Goal: Find contact information: Find contact information

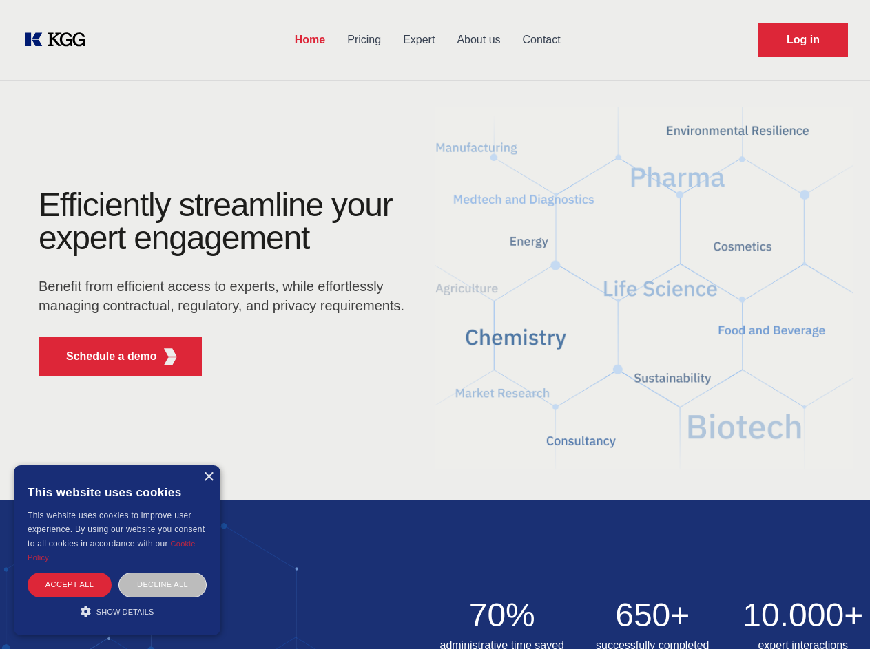
click at [434, 324] on div "Efficiently streamline your expert engagement Benefit from efficient access to …" at bounding box center [226, 288] width 419 height 199
click at [103, 357] on p "Schedule a demo" at bounding box center [111, 356] width 91 height 17
click at [208, 477] on div "× This website uses cookies This website uses cookies to improve user experienc…" at bounding box center [117, 550] width 207 height 170
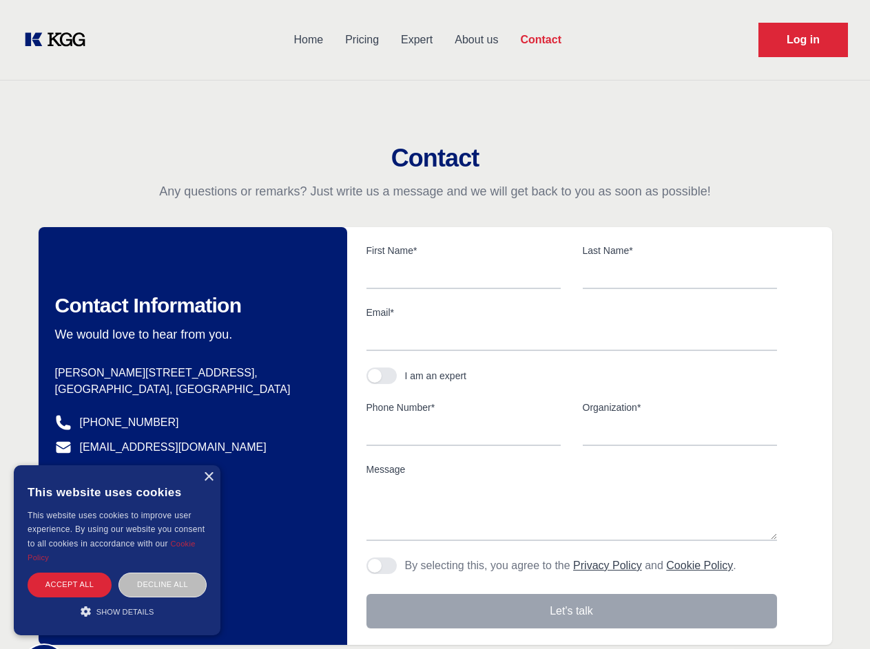
click at [70, 585] on div "Accept all" at bounding box center [70, 585] width 84 height 24
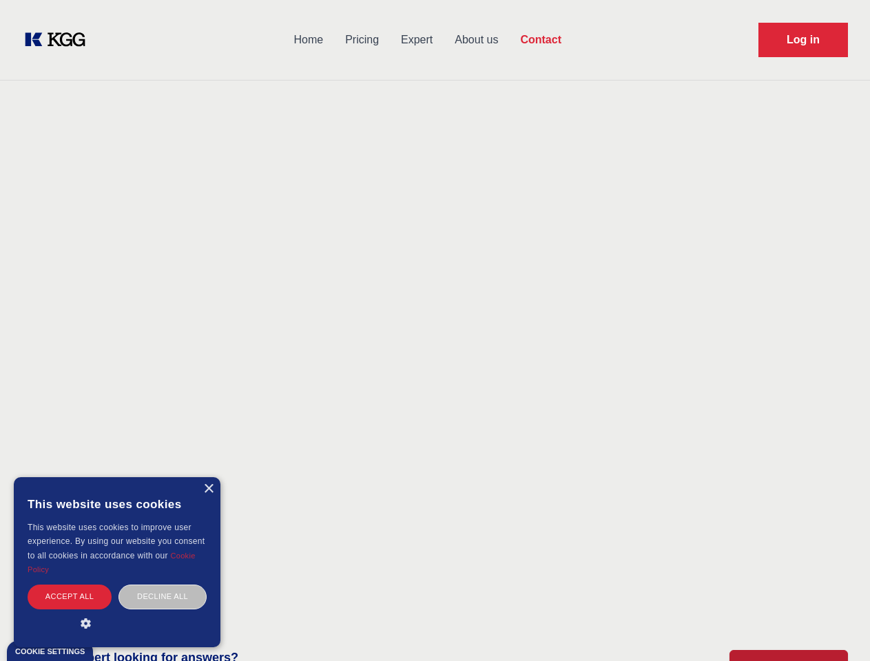
click at [162, 585] on div "Decline all" at bounding box center [162, 597] width 88 height 24
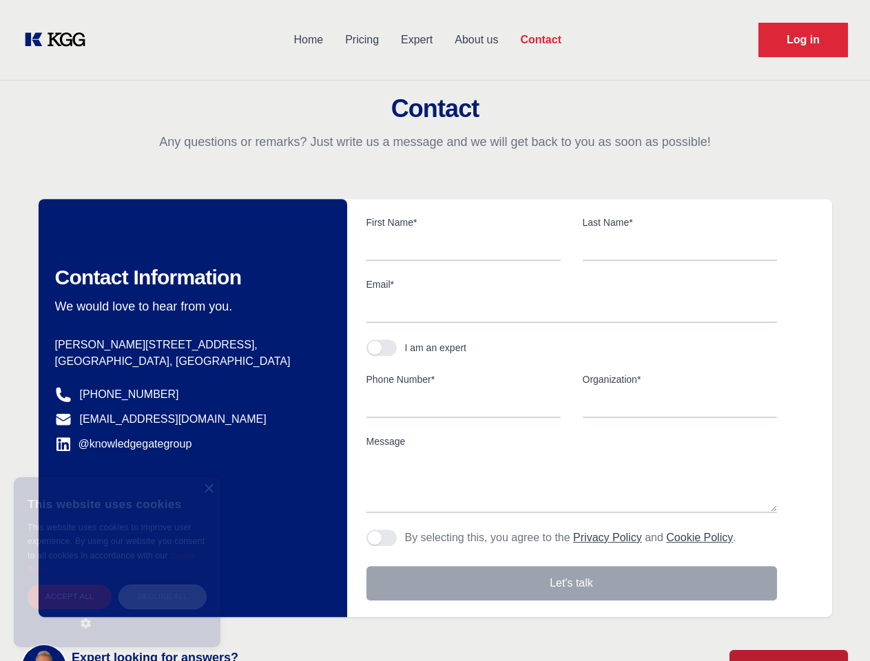
click at [117, 611] on main "Contact Any questions or remarks? Just write us a message and we will get back …" at bounding box center [435, 358] width 870 height 717
